Goal: Transaction & Acquisition: Subscribe to service/newsletter

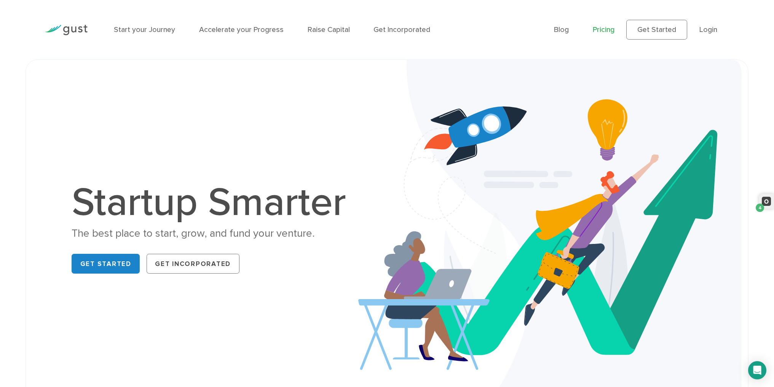
click at [601, 30] on link "Pricing" at bounding box center [604, 29] width 22 height 9
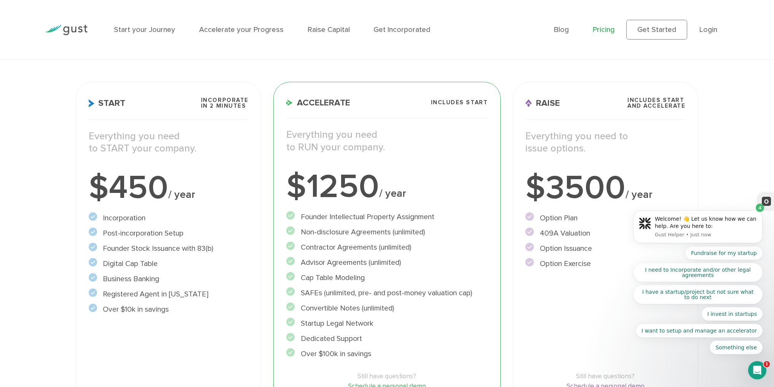
scroll to position [114, 0]
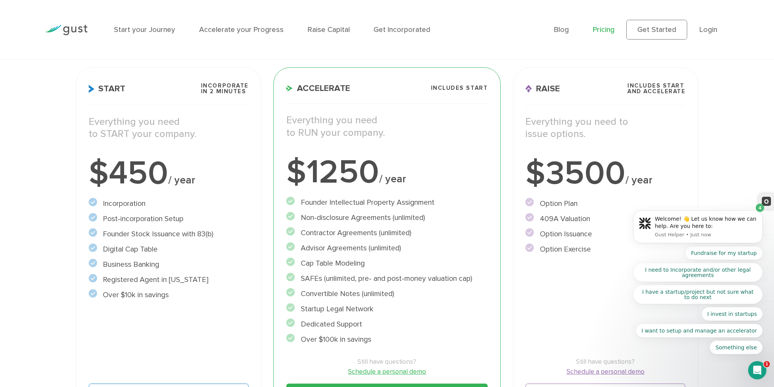
click at [175, 140] on p "Everything you need to START your company." at bounding box center [169, 128] width 160 height 25
click at [153, 205] on li "Incorporation" at bounding box center [169, 203] width 160 height 11
click at [154, 216] on li "Post-incorporation Setup" at bounding box center [169, 218] width 160 height 11
click at [603, 111] on div "Raise Includes START and ACCELERATE Everything you need to issue options. $3500…" at bounding box center [605, 245] width 185 height 356
click at [608, 93] on h3 "Raise Includes START and ACCELERATE" at bounding box center [605, 94] width 160 height 22
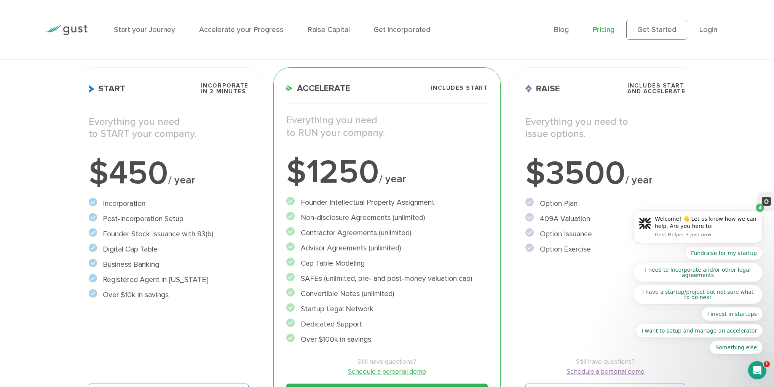
click html "Welcome! 👋 Let us know how we can help. Are you here to: Gust Helper • Just now…"
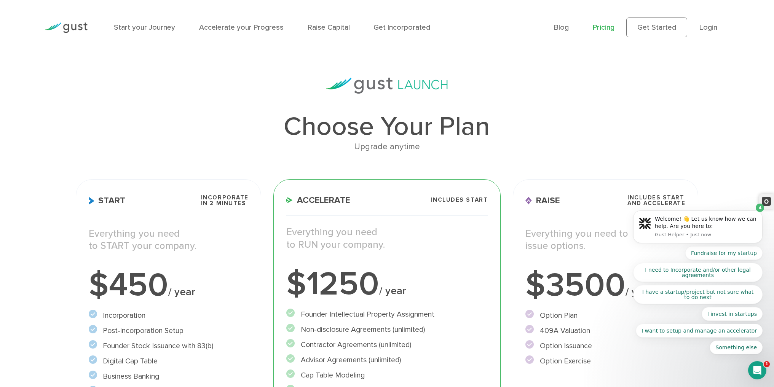
scroll to position [0, 0]
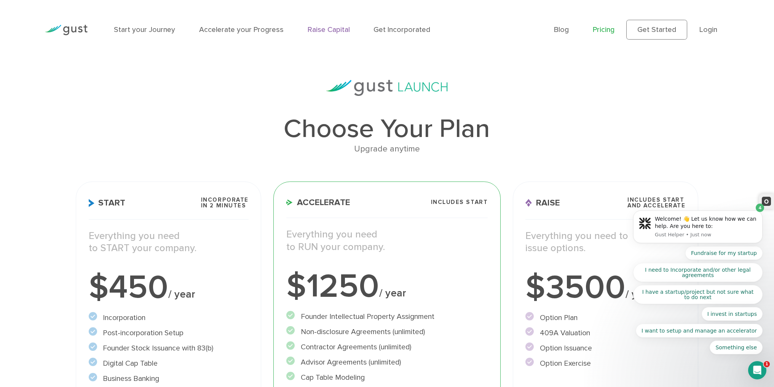
click at [313, 33] on link "Raise Capital" at bounding box center [329, 29] width 42 height 9
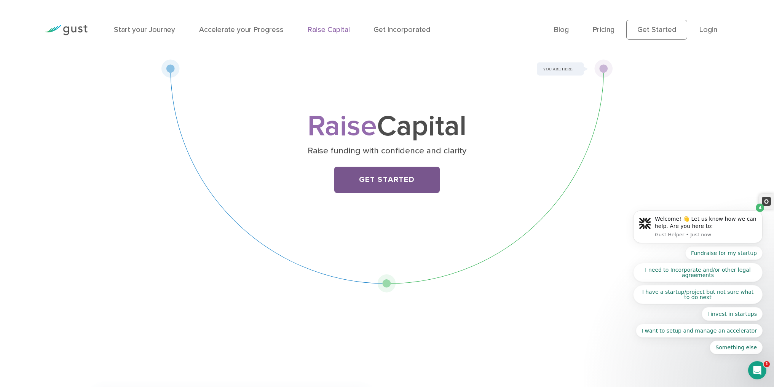
click at [384, 185] on link "Get Started" at bounding box center [386, 180] width 105 height 26
